Goal: Task Accomplishment & Management: Use online tool/utility

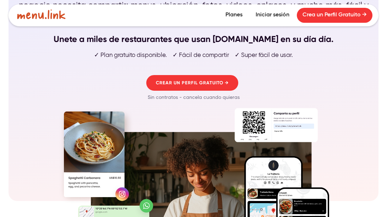
scroll to position [95, 0]
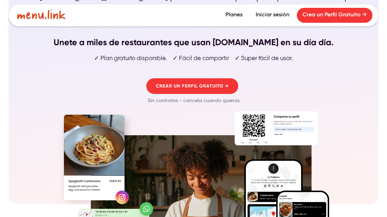
click at [234, 16] on link "Planes" at bounding box center [234, 15] width 28 height 15
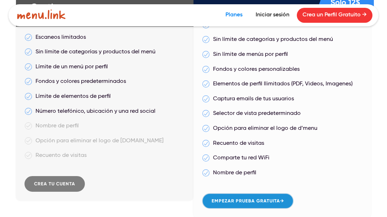
scroll to position [107, 0]
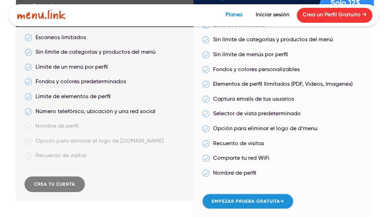
click at [56, 184] on link "CRea tu cuenta" at bounding box center [55, 184] width 60 height 16
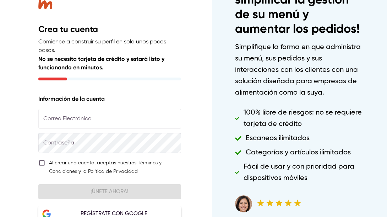
scroll to position [22, 0]
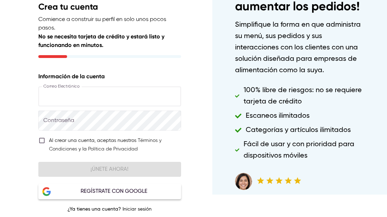
click at [81, 100] on input "text" at bounding box center [109, 96] width 142 height 20
type input "**********"
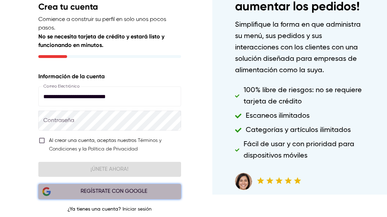
click at [103, 193] on div "Regístrate con Google" at bounding box center [114, 191] width 126 height 9
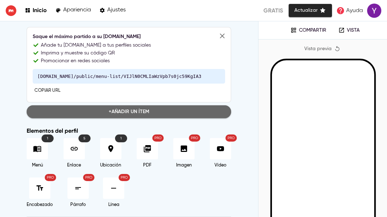
click at [116, 113] on span "+ Añadir un ítem" at bounding box center [128, 111] width 193 height 9
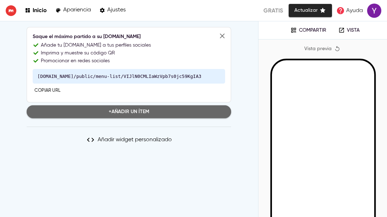
click at [116, 113] on span "+ Añadir un ítem" at bounding box center [128, 111] width 193 height 9
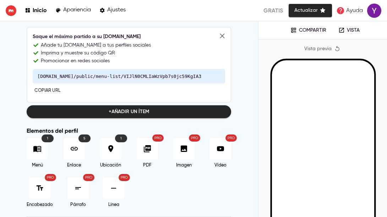
click at [38, 152] on icon at bounding box center [37, 148] width 9 height 9
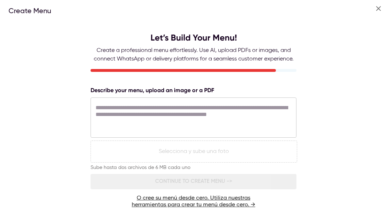
scroll to position [1, 0]
